Goal: Transaction & Acquisition: Purchase product/service

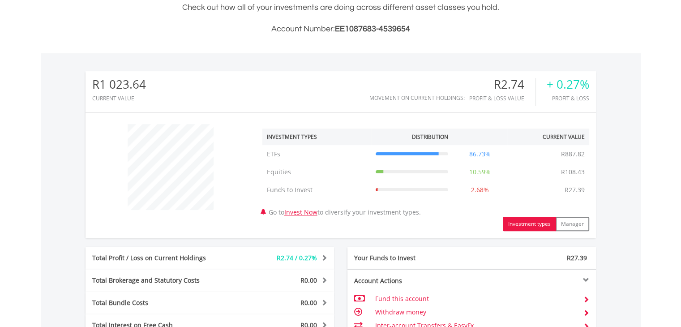
scroll to position [269, 0]
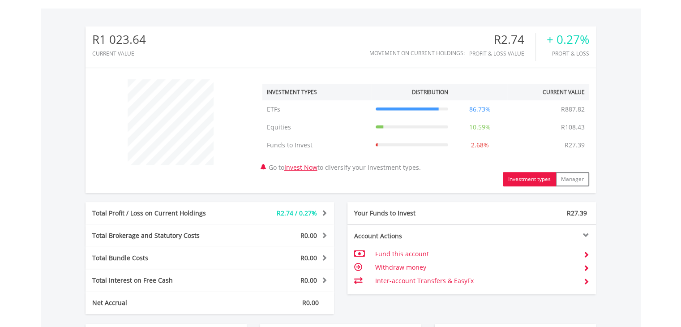
click at [571, 128] on td "R108.43" at bounding box center [572, 127] width 33 height 18
click at [263, 126] on td "Equities" at bounding box center [316, 127] width 109 height 18
click at [282, 125] on td "Equities" at bounding box center [316, 127] width 109 height 18
click at [574, 184] on button "Manager" at bounding box center [572, 179] width 34 height 14
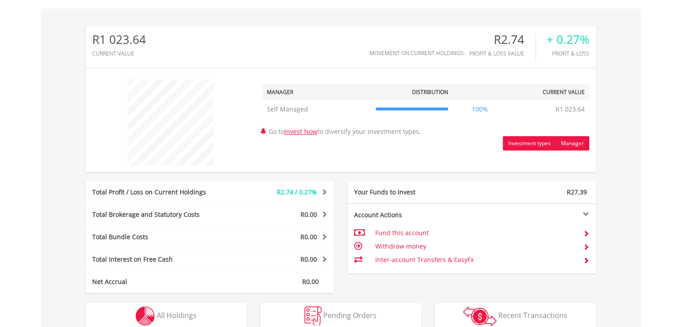
click at [521, 146] on button "Investment types" at bounding box center [529, 143] width 53 height 14
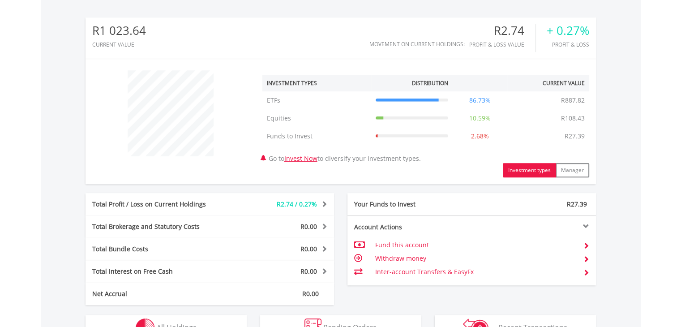
scroll to position [448, 0]
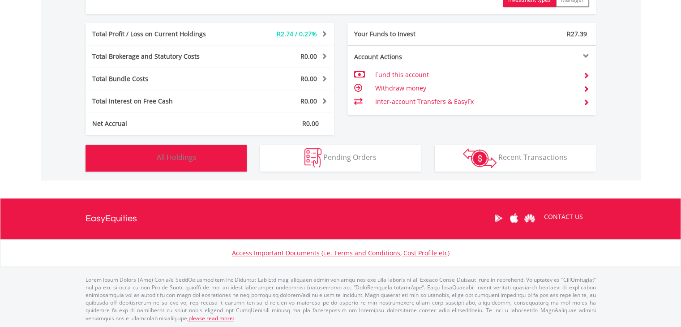
click at [124, 152] on button "Holdings All Holdings" at bounding box center [165, 158] width 161 height 27
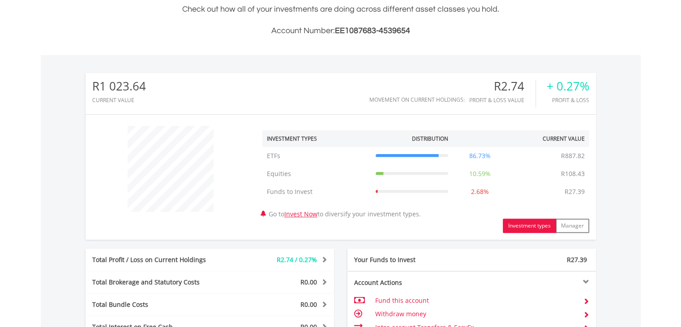
scroll to position [211, 0]
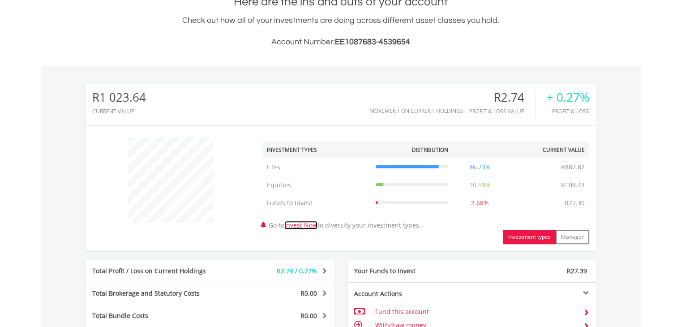
click at [306, 225] on link "Invest Now" at bounding box center [300, 225] width 33 height 9
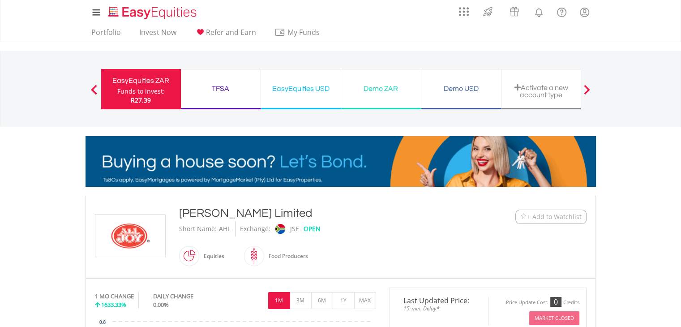
click at [242, 91] on div "TFSA" at bounding box center [220, 88] width 69 height 13
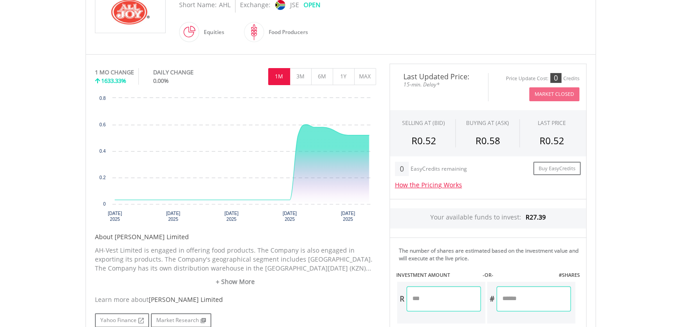
scroll to position [45, 0]
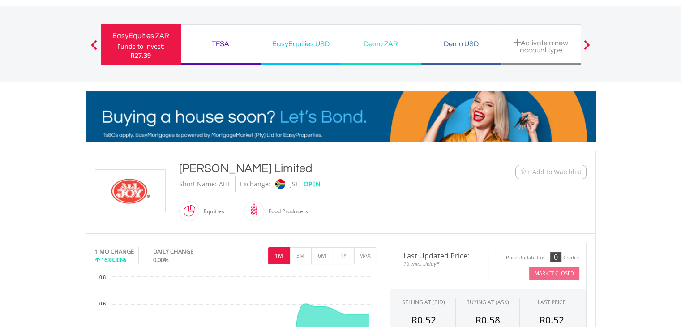
click at [288, 45] on div "EasyEquities USD" at bounding box center [300, 44] width 69 height 13
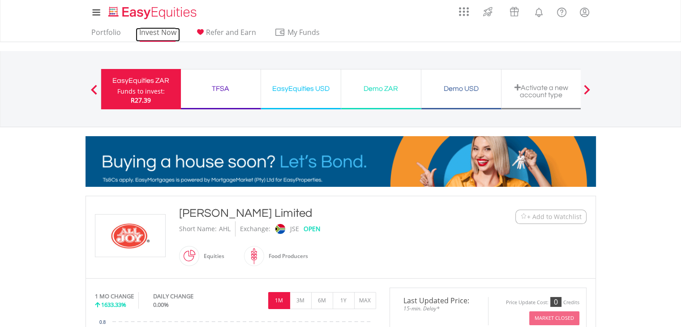
click at [152, 35] on link "Invest Now" at bounding box center [158, 35] width 44 height 14
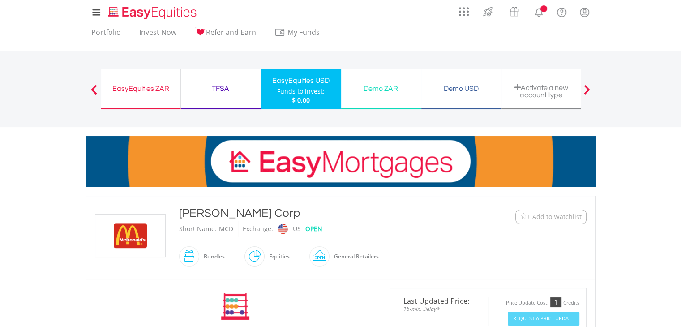
scroll to position [224, 0]
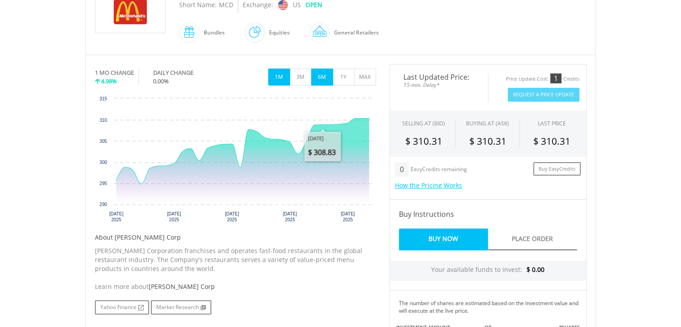
click at [322, 70] on button "6M" at bounding box center [322, 76] width 22 height 17
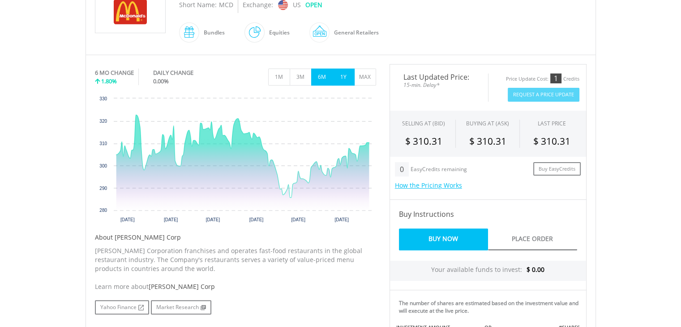
click at [344, 76] on button "1Y" at bounding box center [344, 76] width 22 height 17
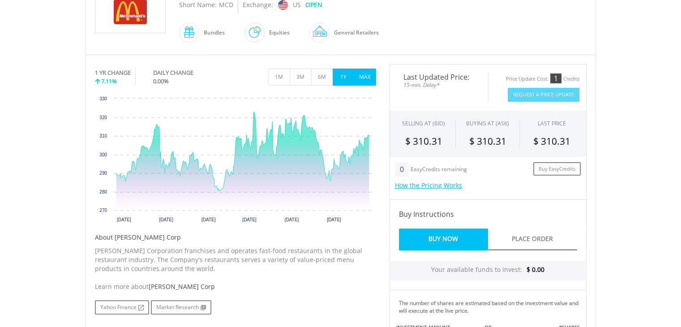
click at [360, 79] on button "MAX" at bounding box center [365, 76] width 22 height 17
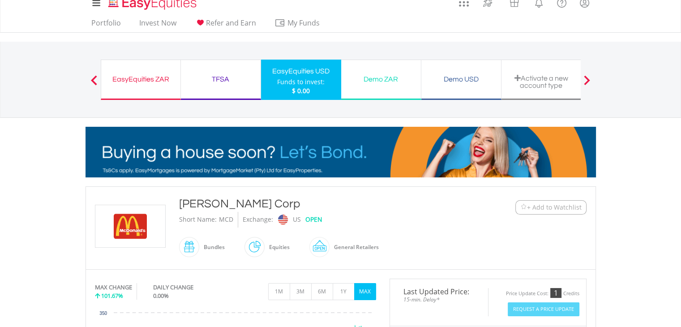
scroll to position [0, 0]
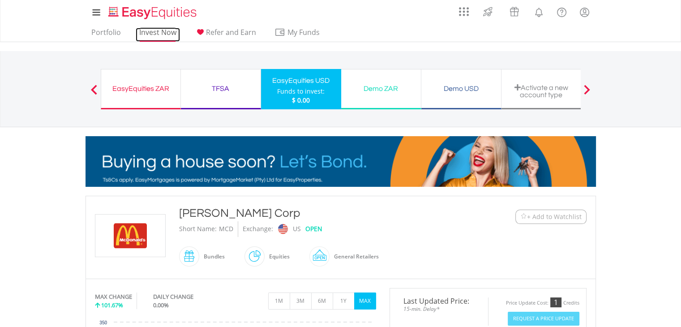
click at [168, 36] on link "Invest Now" at bounding box center [158, 35] width 44 height 14
